Goal: Task Accomplishment & Management: Complete application form

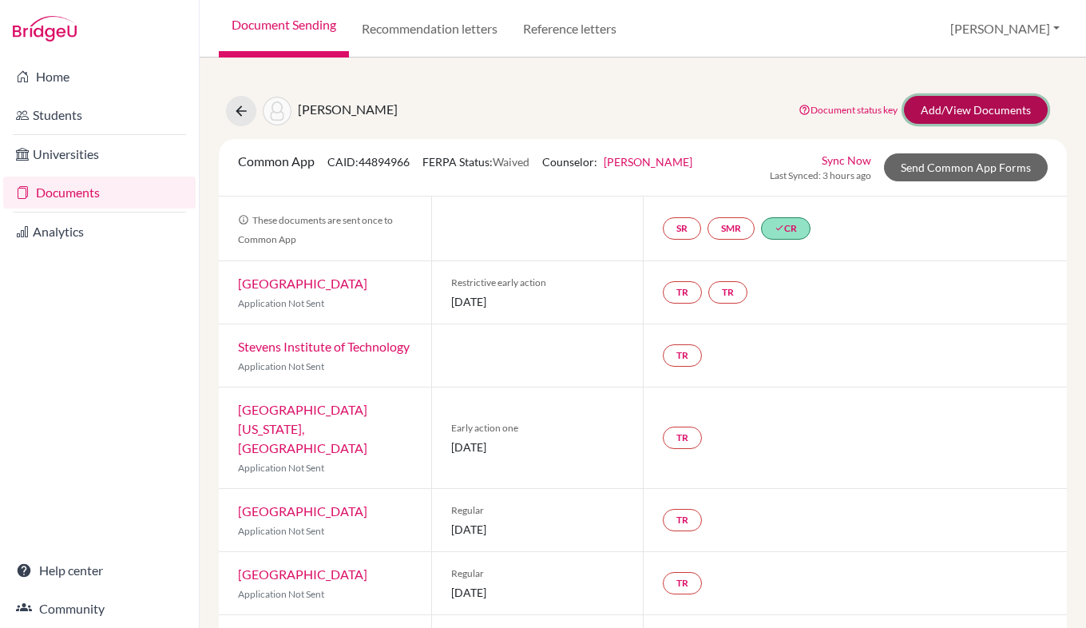
click at [974, 111] on link "Add/View Documents" at bounding box center [976, 110] width 144 height 28
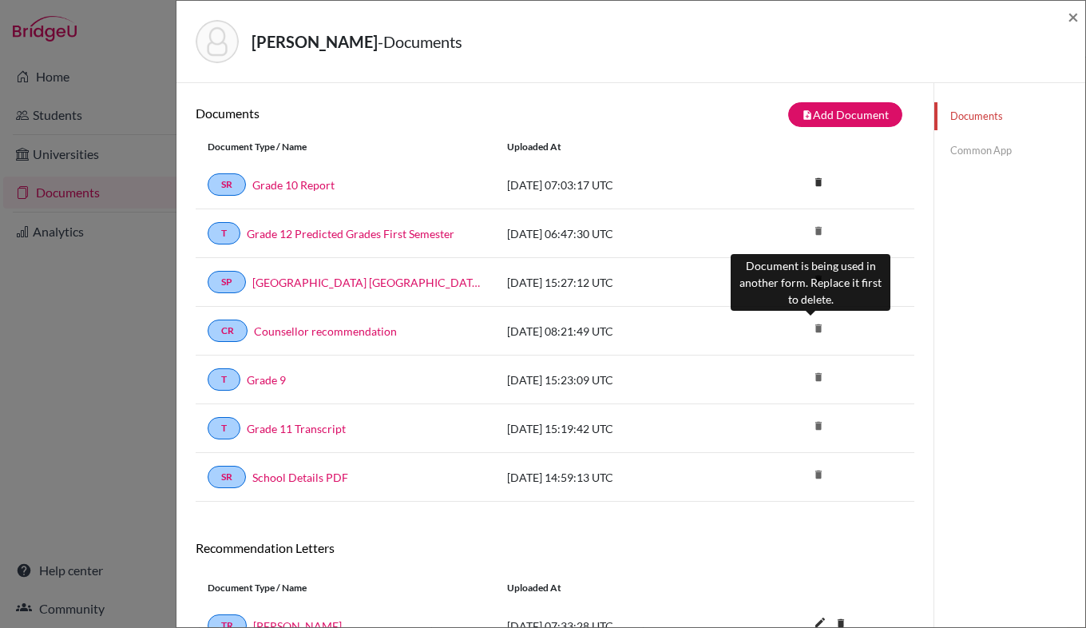
click at [809, 329] on icon "delete" at bounding box center [819, 328] width 24 height 24
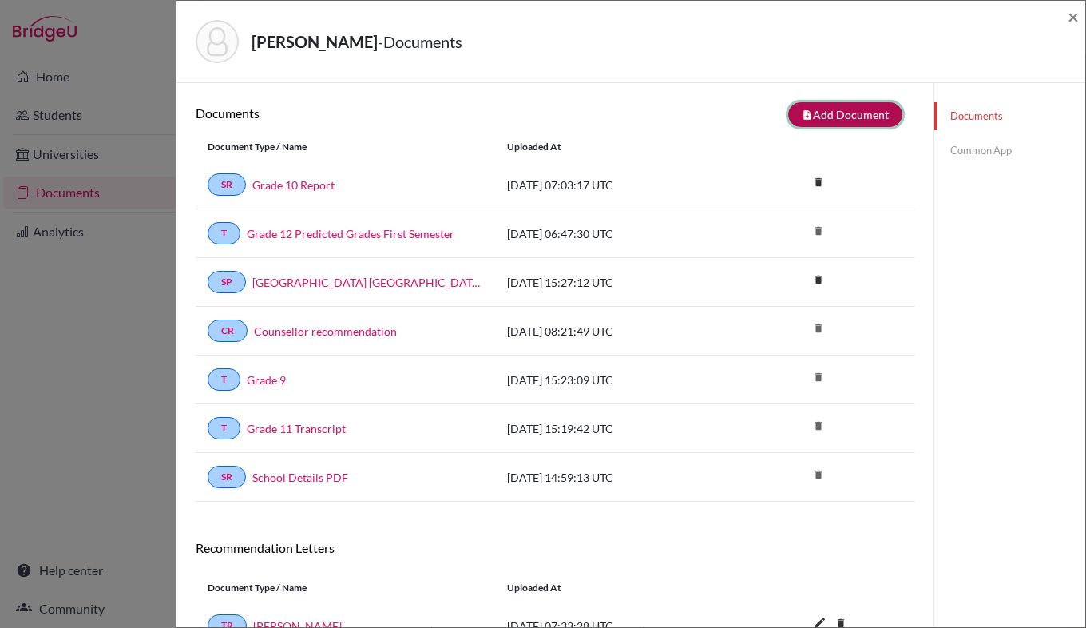
click at [847, 110] on button "note_add Add Document" at bounding box center [845, 114] width 114 height 25
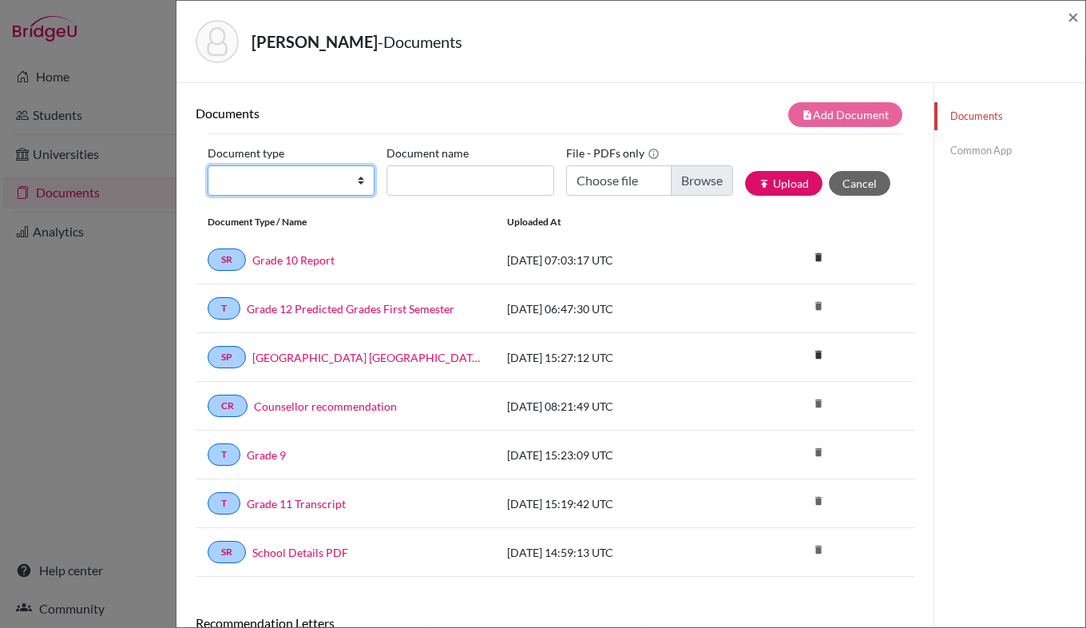
click at [332, 186] on select "Change explanation for Common App reports Counselor recommendation Internationa…" at bounding box center [291, 180] width 167 height 30
select select "4"
click at [208, 165] on select "Change explanation for Common App reports Counselor recommendation Internationa…" at bounding box center [291, 180] width 167 height 30
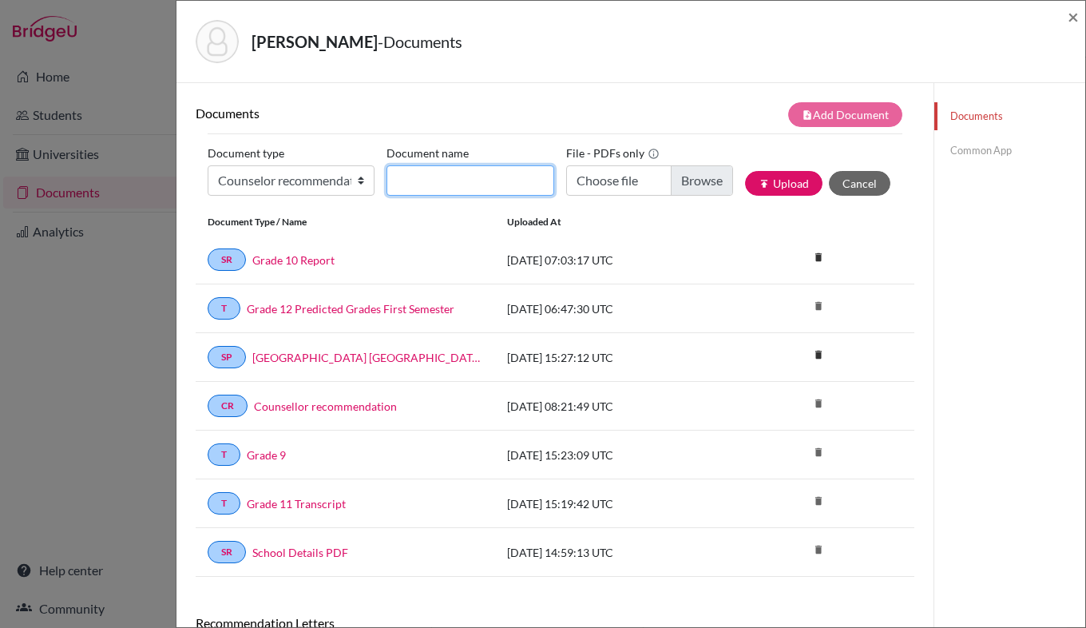
click at [421, 182] on input "Document name" at bounding box center [470, 180] width 167 height 30
type input "Counselor recommendation October 2025"
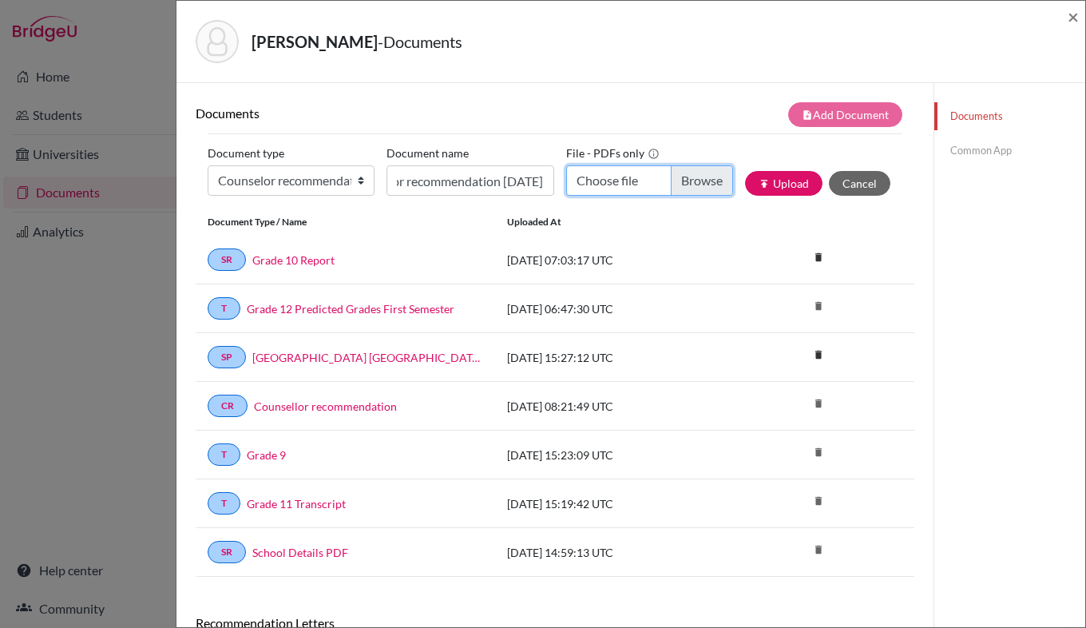
scroll to position [0, 0]
click at [695, 190] on input "Choose file" at bounding box center [649, 180] width 167 height 30
type input "C:\fakepath\Counselor Recommendation October 2025.pdf"
click at [784, 179] on button "publish Upload" at bounding box center [783, 183] width 77 height 25
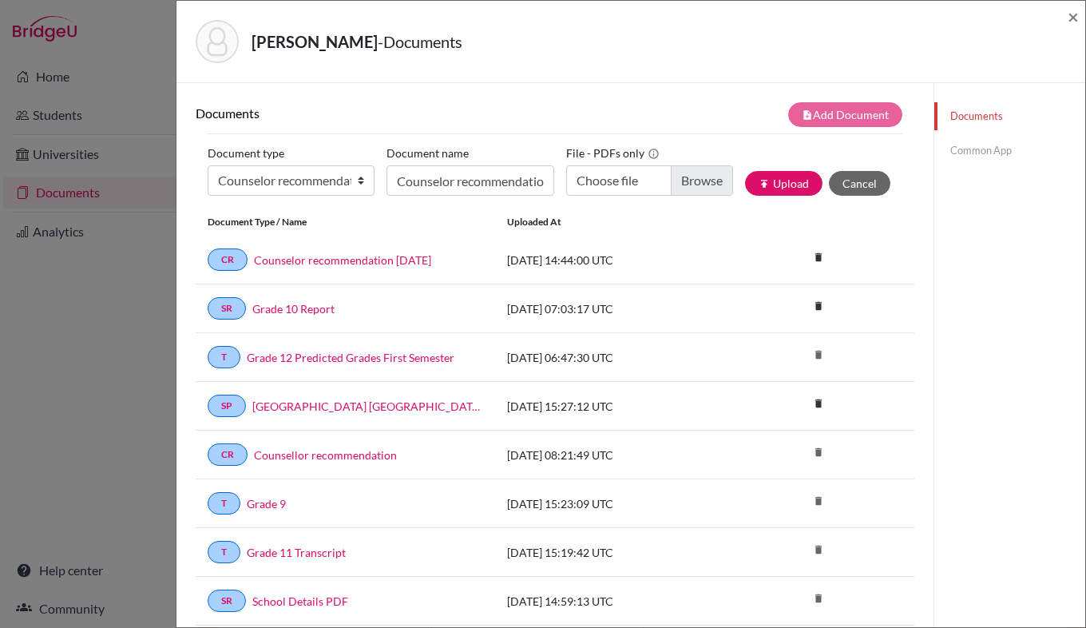
click at [975, 154] on link "Common App" at bounding box center [1010, 151] width 151 height 28
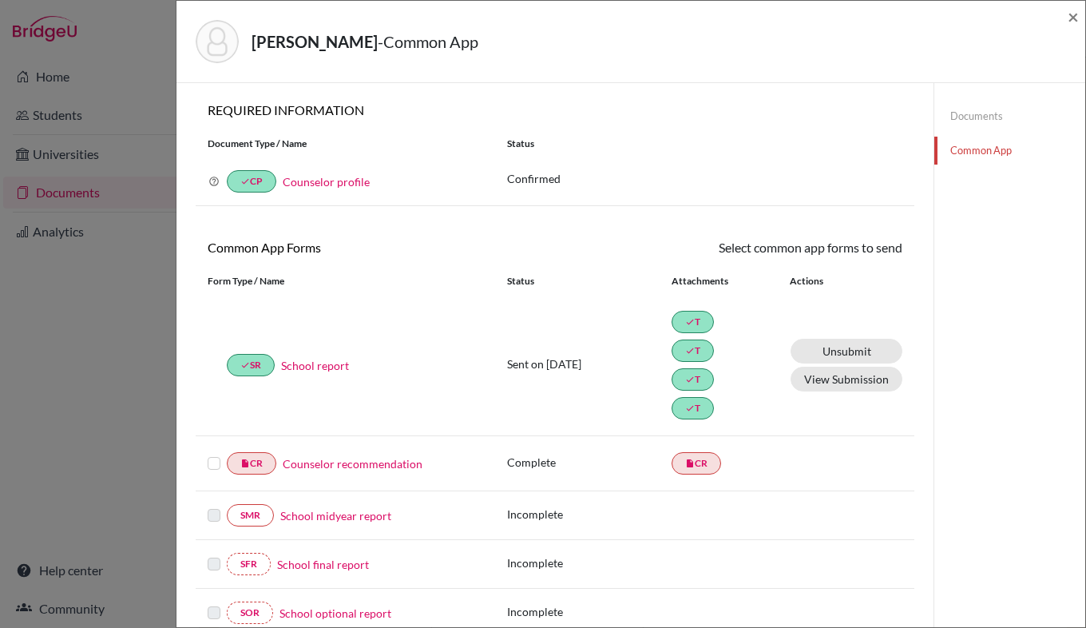
click at [347, 462] on link "Counselor recommendation" at bounding box center [353, 463] width 140 height 17
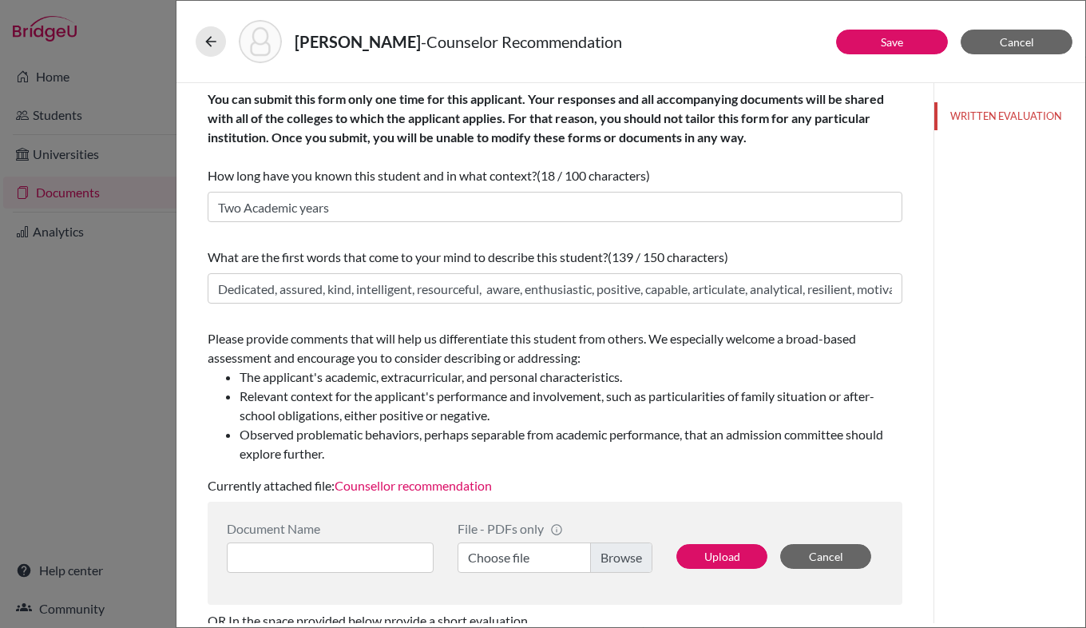
click at [430, 486] on link "Counsellor recommendation" at bounding box center [413, 485] width 157 height 15
click at [708, 560] on button "Upload" at bounding box center [722, 556] width 91 height 25
click at [607, 554] on label "Choose file" at bounding box center [555, 557] width 195 height 30
click at [607, 554] on input "Choose file" at bounding box center [555, 557] width 195 height 30
click at [346, 557] on input at bounding box center [330, 557] width 207 height 30
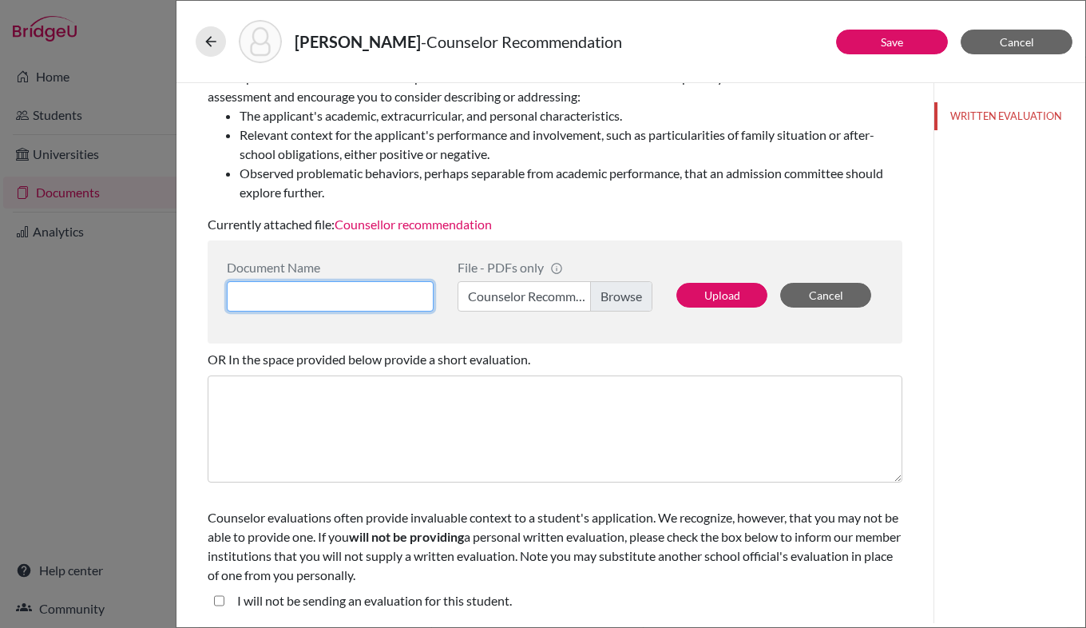
scroll to position [200, 0]
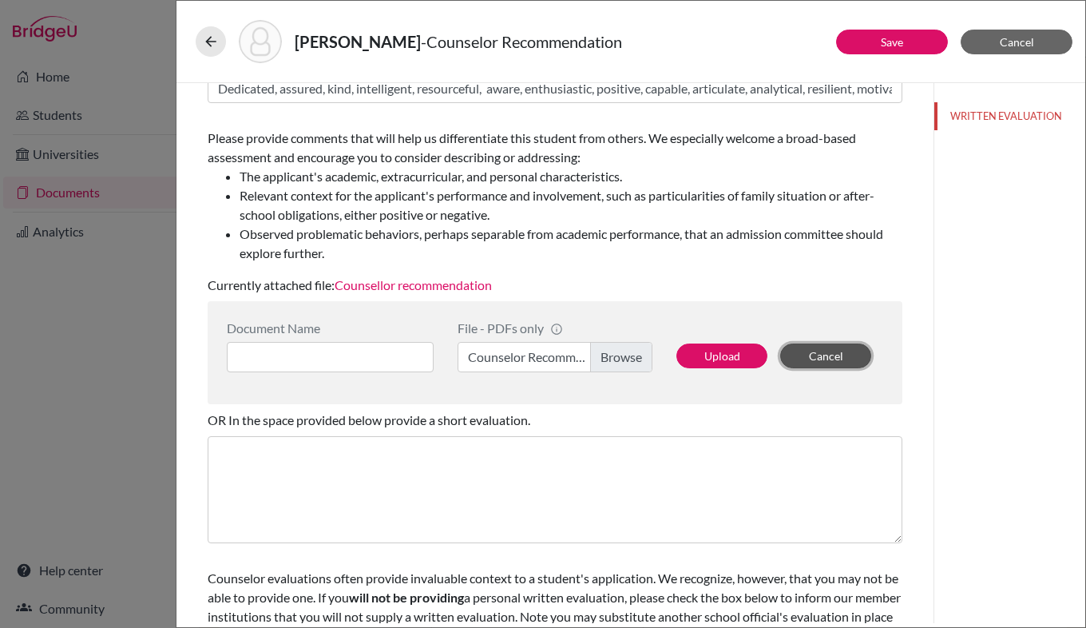
click at [821, 353] on button "Cancel" at bounding box center [825, 355] width 91 height 25
click at [613, 358] on label "Choose file" at bounding box center [555, 357] width 195 height 30
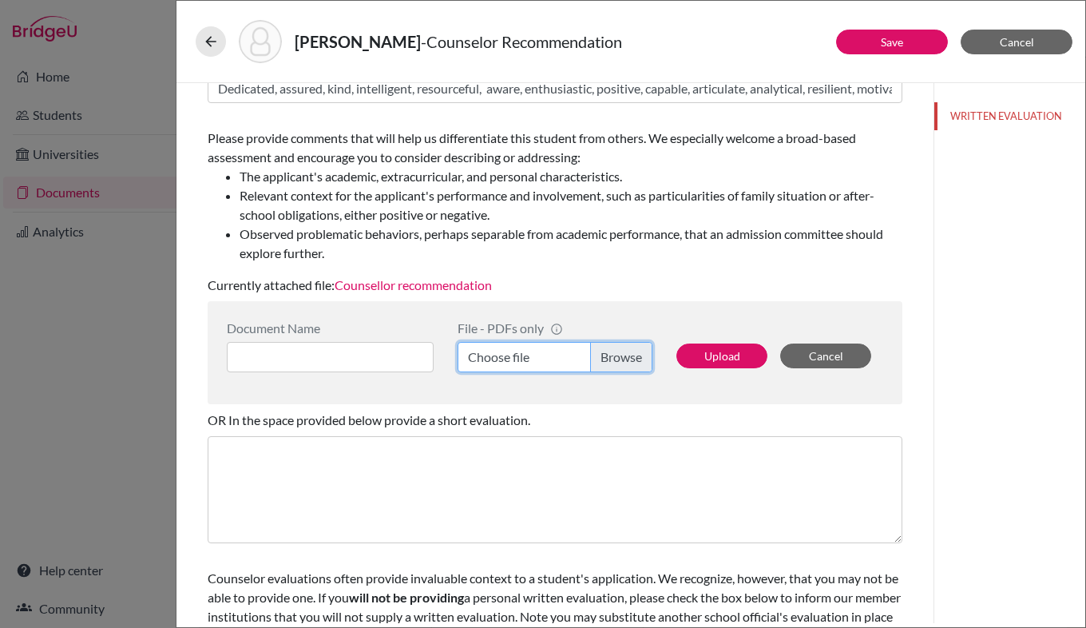
click at [613, 358] on input "Choose file" at bounding box center [555, 357] width 195 height 30
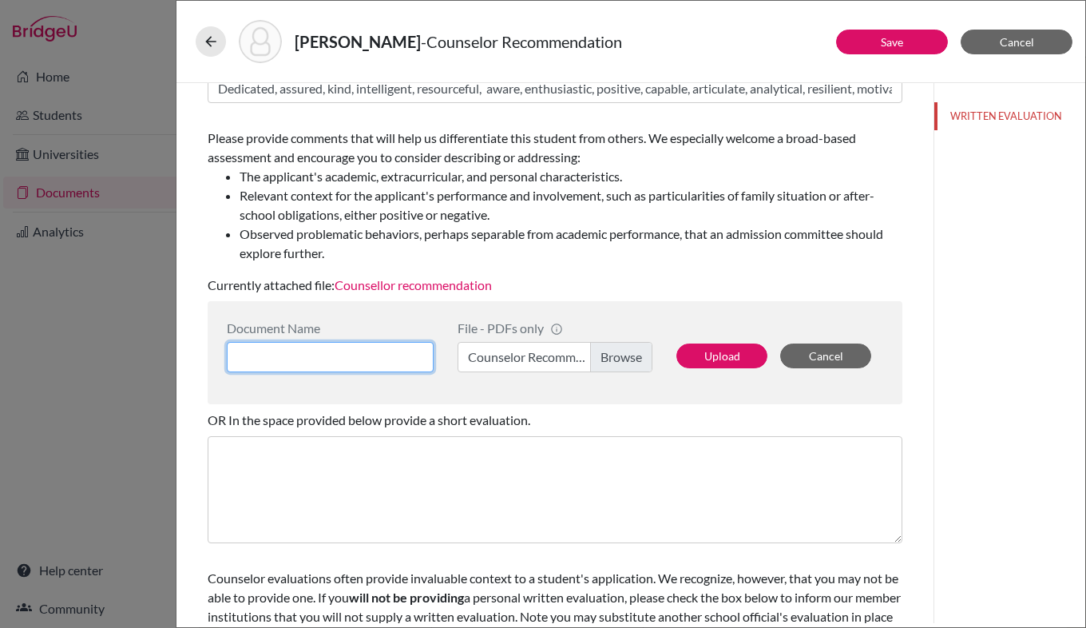
click at [349, 363] on input at bounding box center [330, 357] width 207 height 30
type input "Counselor recommendation October 2025"
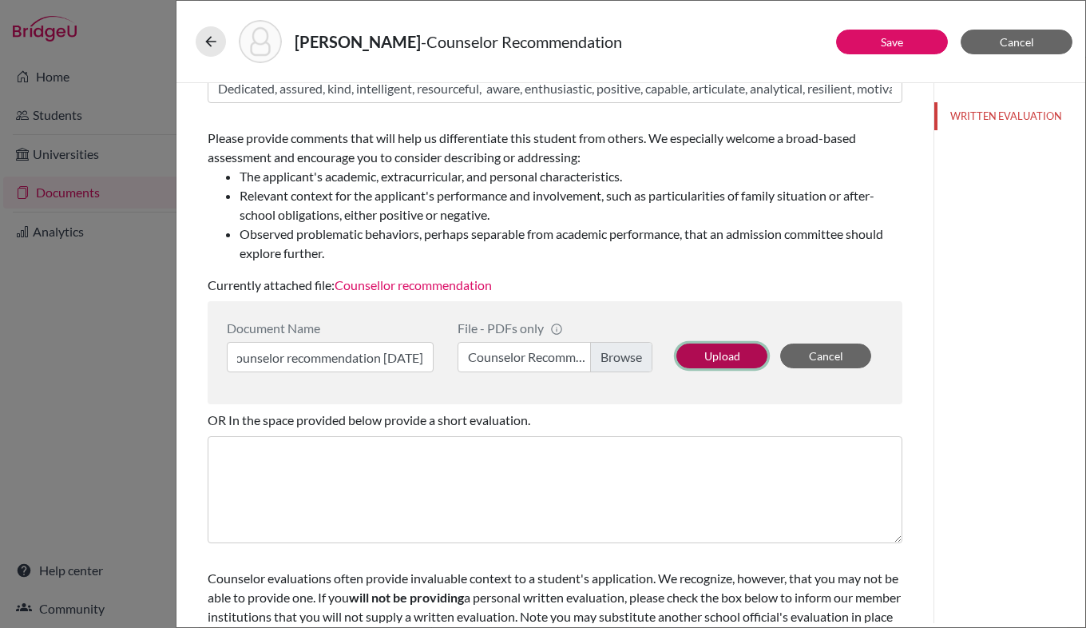
scroll to position [0, 0]
click at [702, 362] on button "Upload" at bounding box center [722, 355] width 91 height 25
click at [531, 283] on link "Counselor recommendation October 2025" at bounding box center [433, 284] width 196 height 15
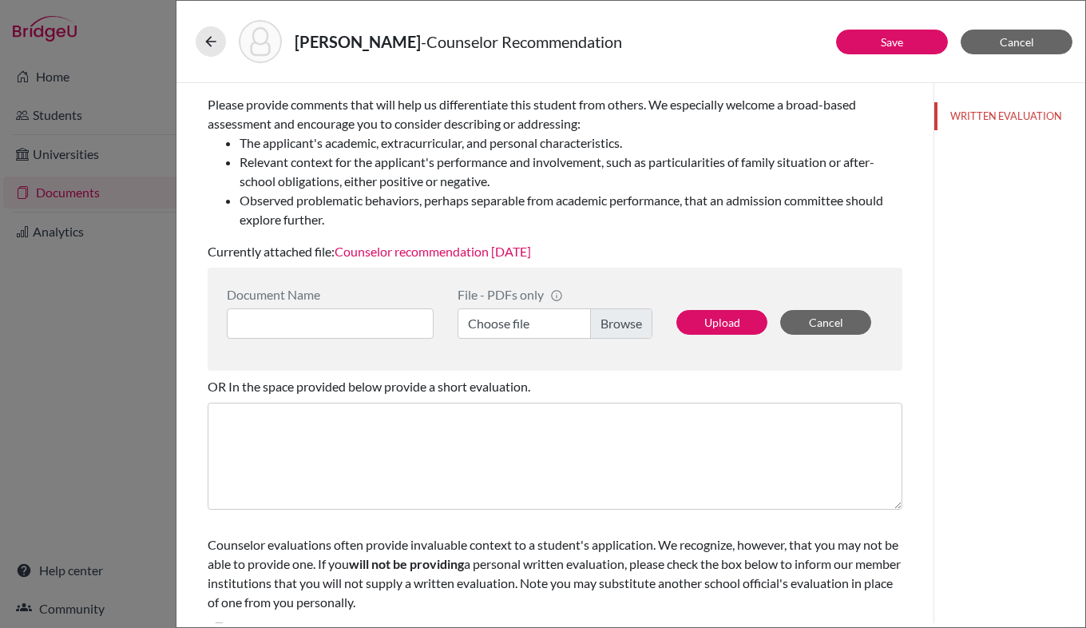
scroll to position [261, 0]
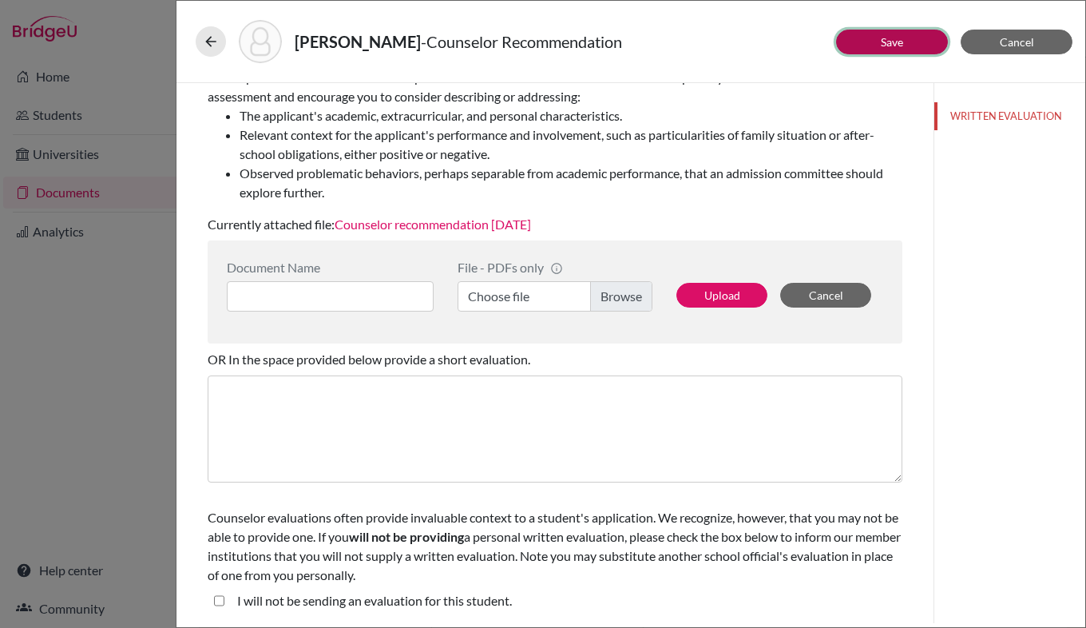
click at [900, 40] on link "Save" at bounding box center [892, 42] width 22 height 14
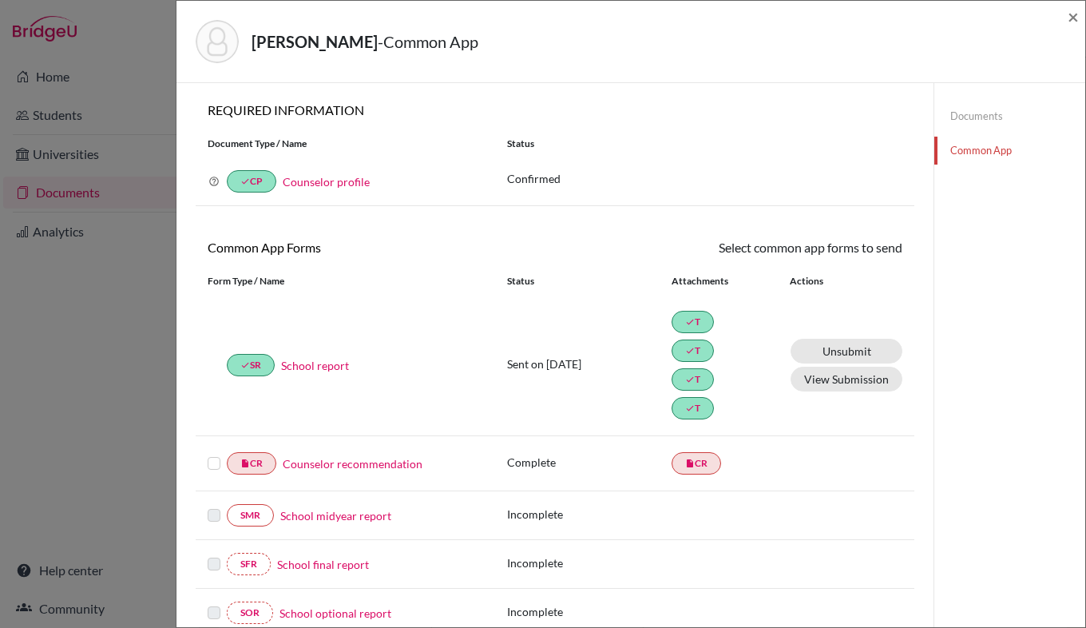
click at [213, 454] on label at bounding box center [214, 454] width 13 height 0
click at [0, 0] on input "checkbox" at bounding box center [0, 0] width 0 height 0
click at [878, 244] on link "Send" at bounding box center [869, 250] width 66 height 25
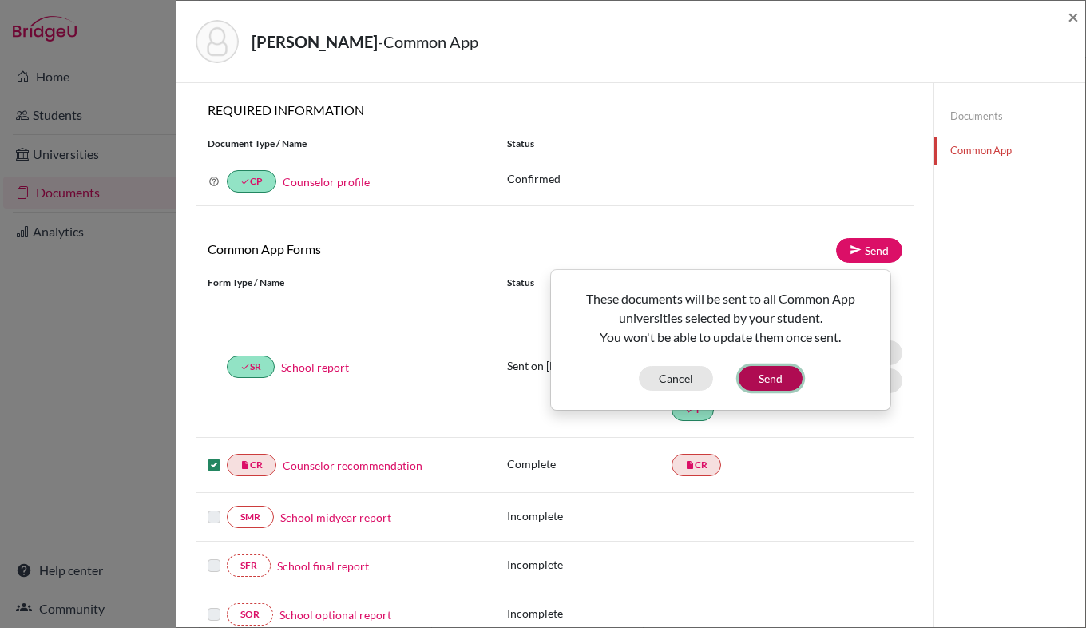
click at [776, 381] on button "Send" at bounding box center [771, 378] width 64 height 25
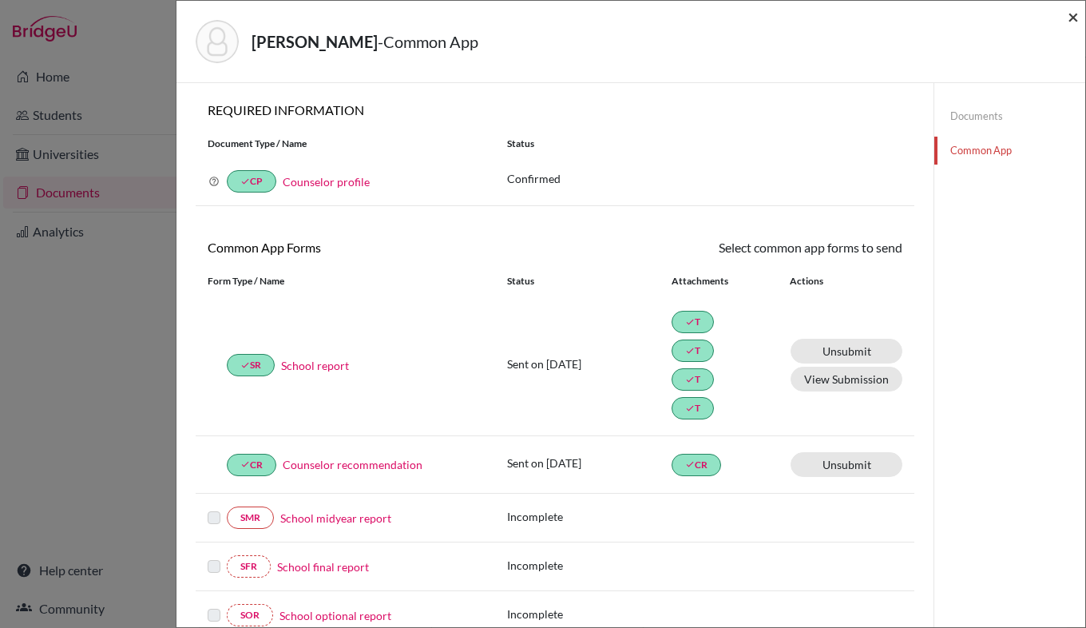
click at [1075, 20] on span "×" at bounding box center [1073, 16] width 11 height 23
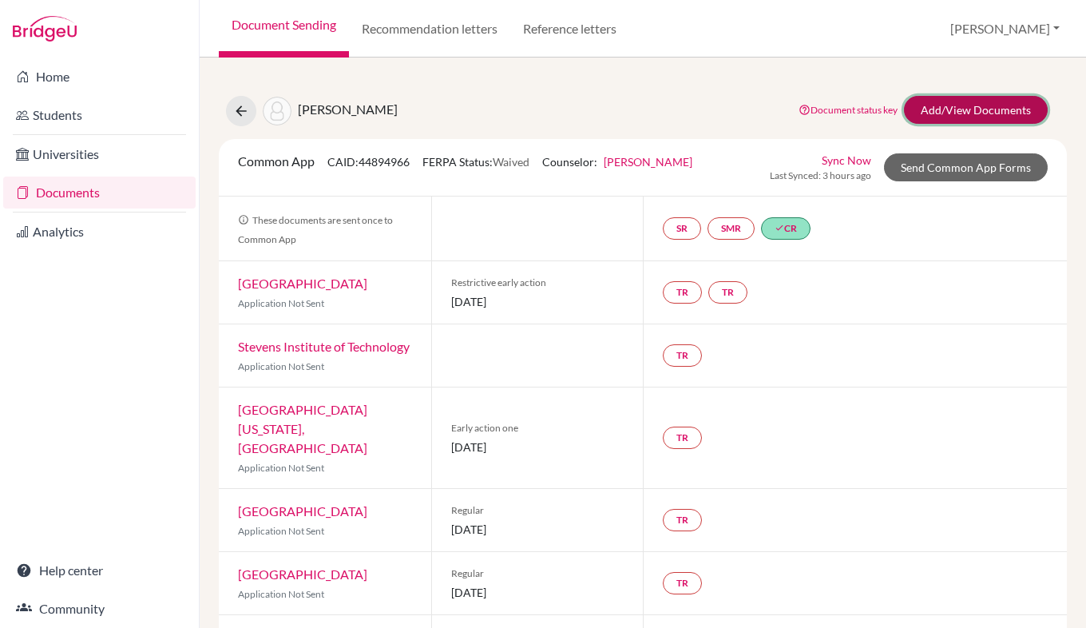
click at [947, 108] on link "Add/View Documents" at bounding box center [976, 110] width 144 height 28
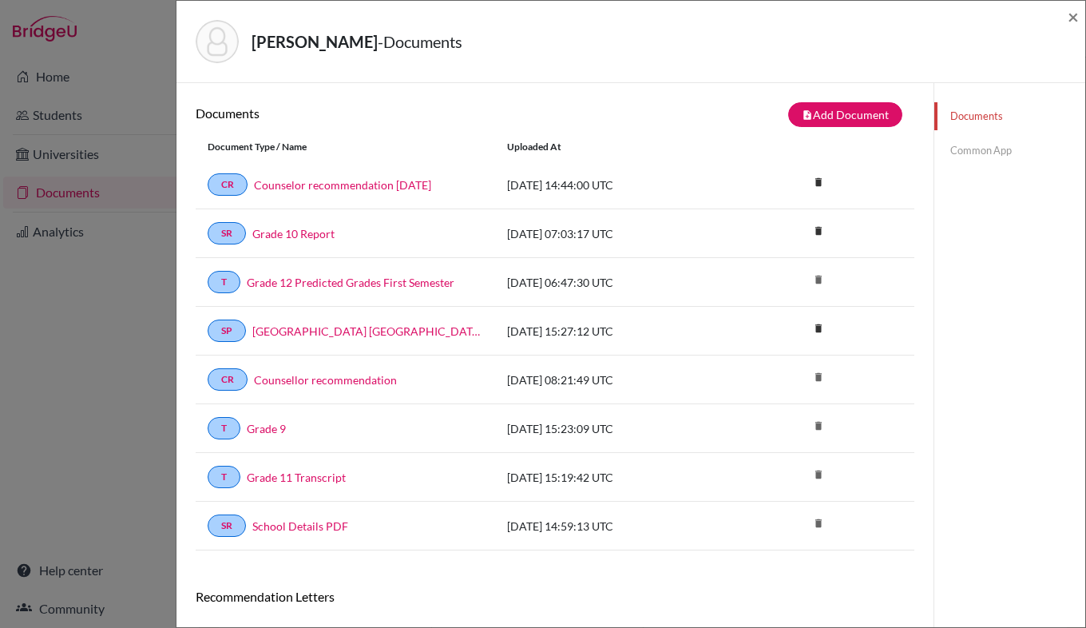
click at [965, 149] on link "Common App" at bounding box center [1010, 151] width 151 height 28
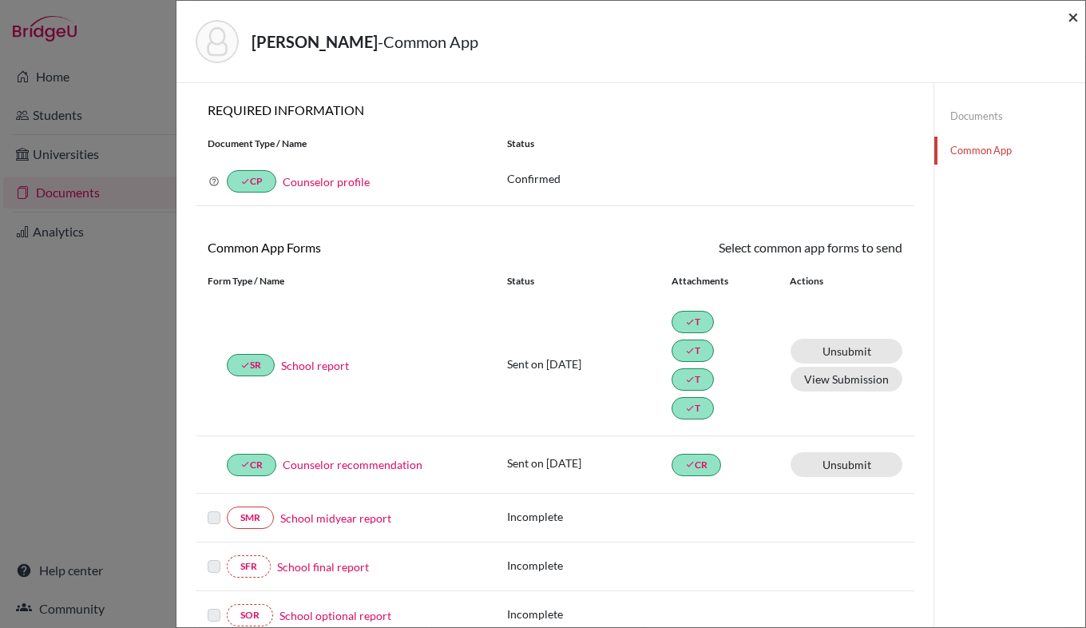
click at [1076, 18] on span "×" at bounding box center [1073, 16] width 11 height 23
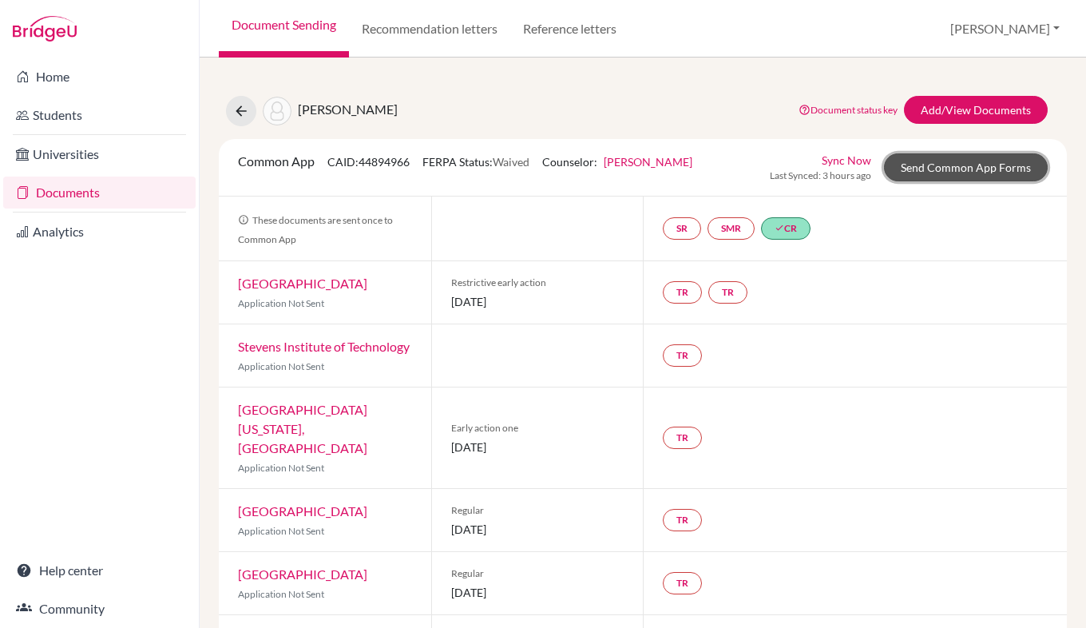
click at [930, 171] on link "Send Common App Forms" at bounding box center [966, 167] width 164 height 28
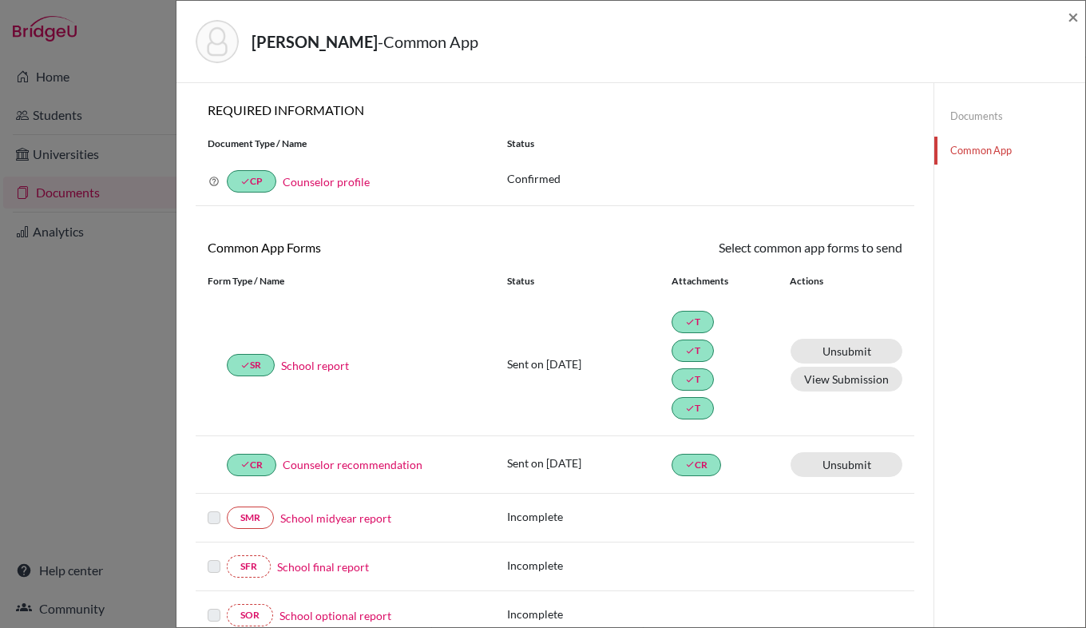
click at [359, 473] on link "Counselor recommendation" at bounding box center [353, 464] width 140 height 17
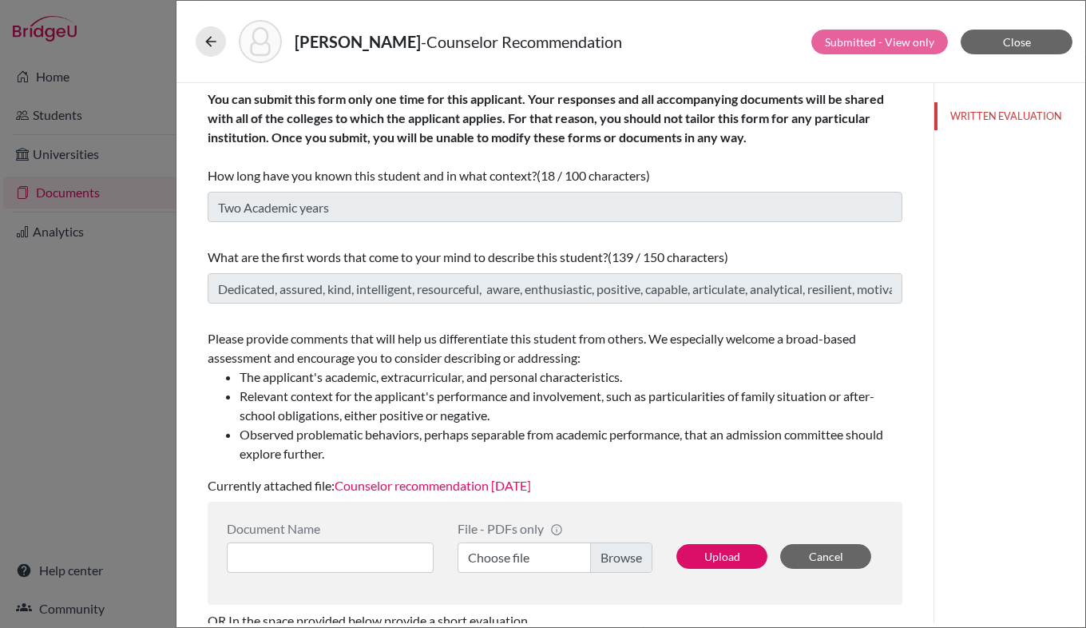
click at [437, 486] on link "Counselor recommendation October 2025" at bounding box center [433, 485] width 196 height 15
click at [209, 41] on icon at bounding box center [211, 42] width 16 height 16
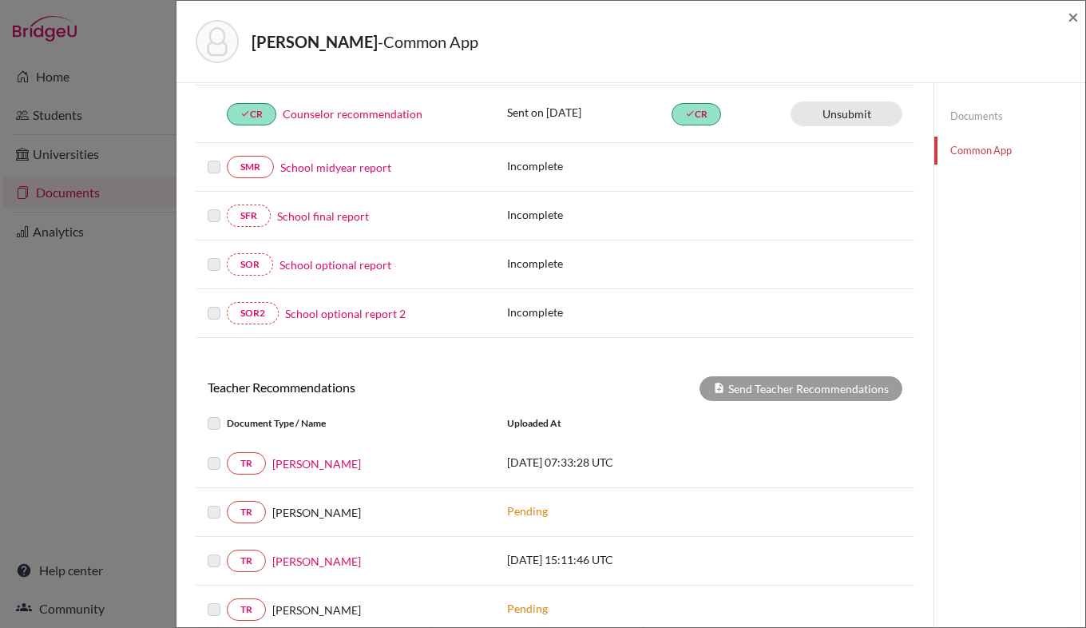
scroll to position [135, 0]
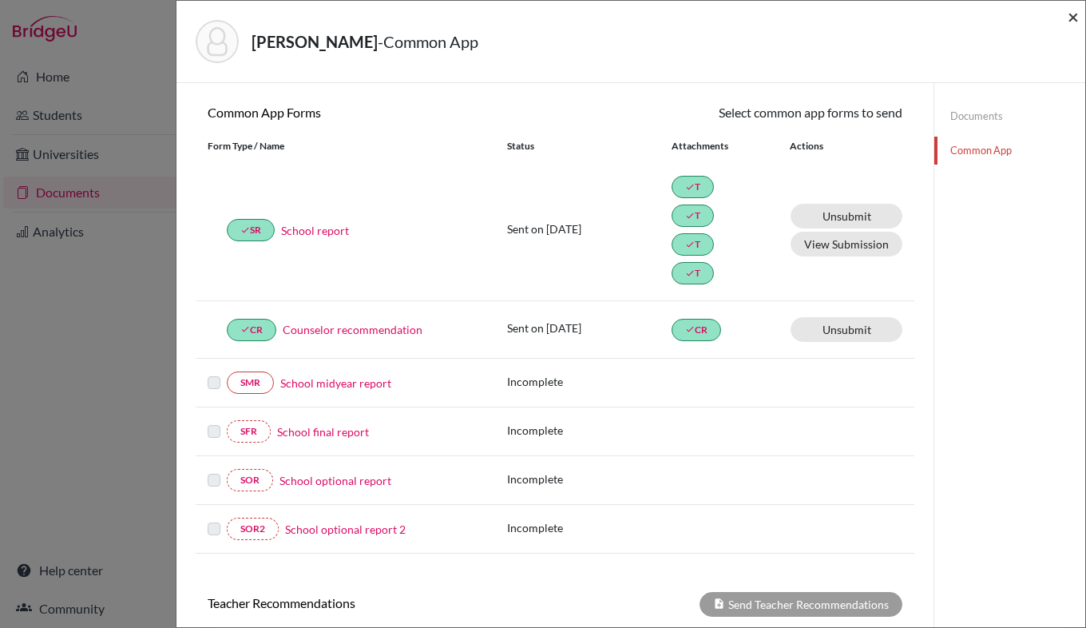
click at [1074, 22] on span "×" at bounding box center [1073, 16] width 11 height 23
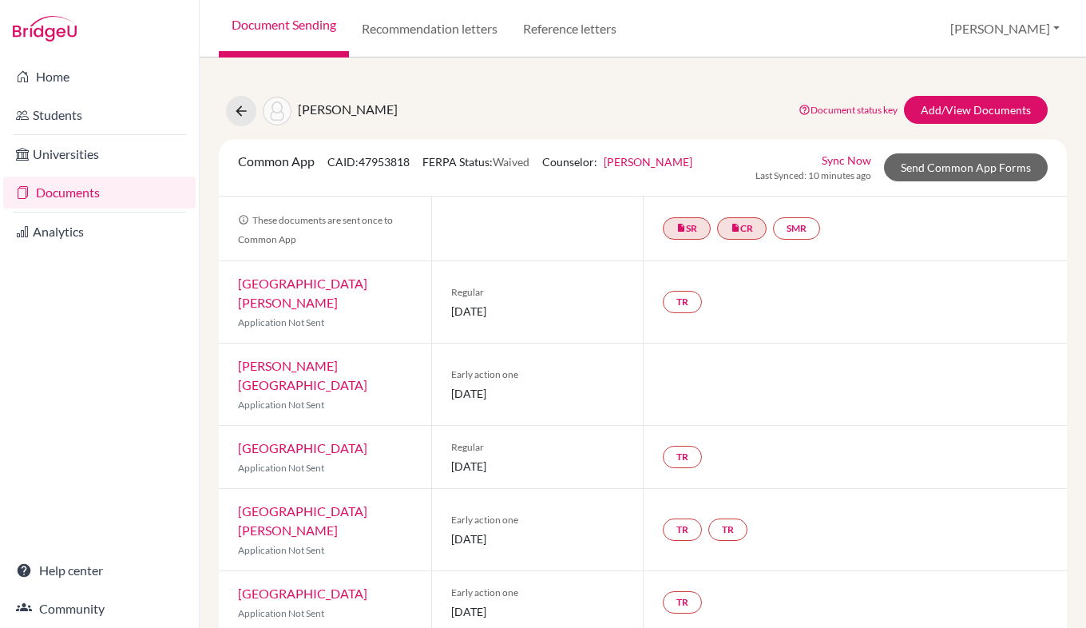
scroll to position [1, 0]
